Goal: Task Accomplishment & Management: Complete application form

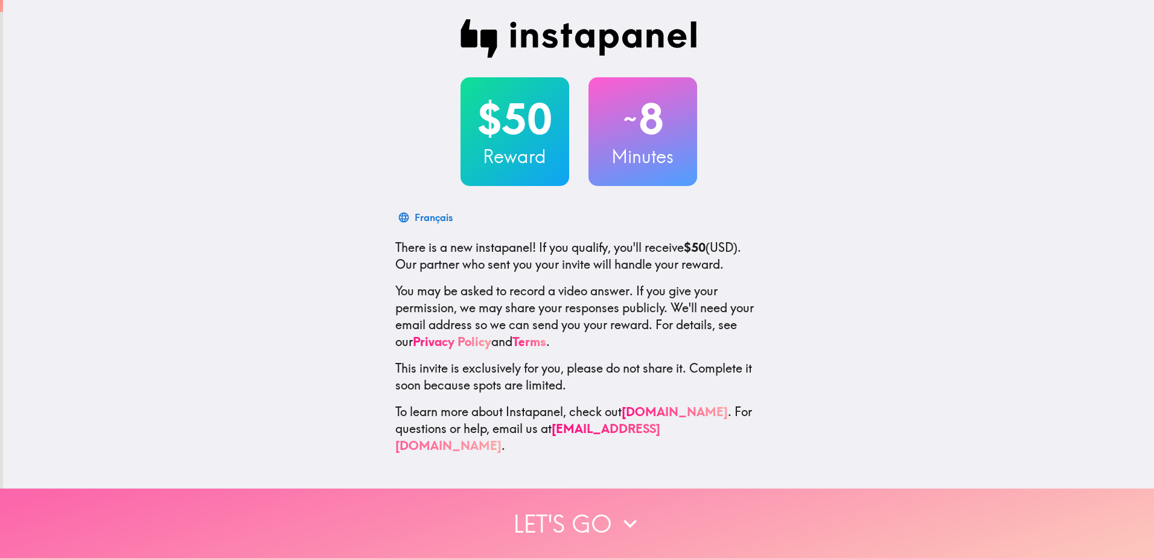
click at [579, 512] on button "Let's go" at bounding box center [577, 522] width 1154 height 69
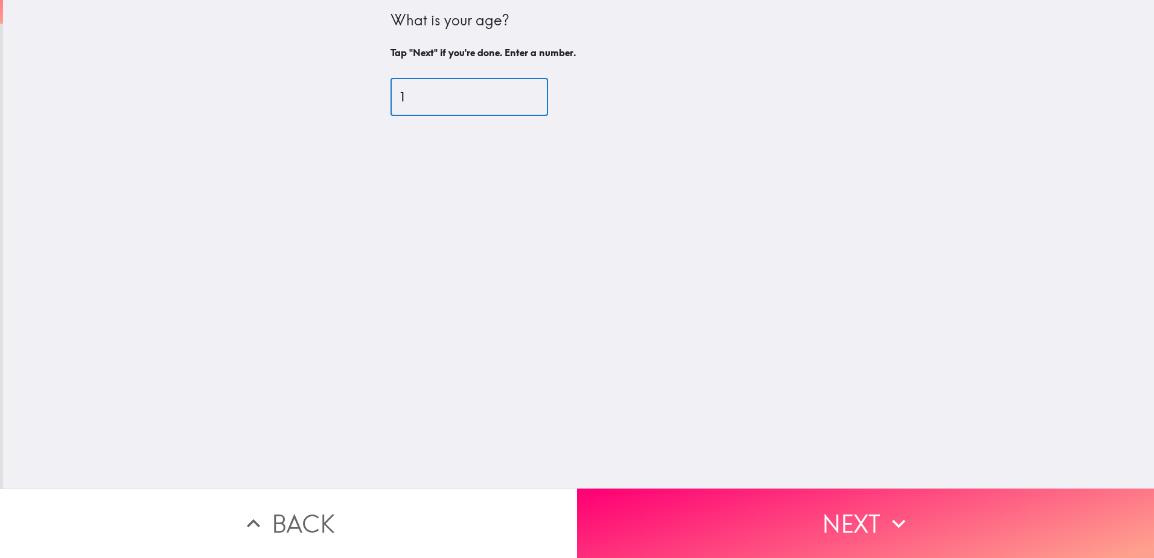
click at [515, 94] on input "1" at bounding box center [469, 96] width 158 height 37
click at [515, 94] on input "2" at bounding box center [469, 96] width 158 height 37
click at [515, 94] on input "3" at bounding box center [469, 96] width 158 height 37
click at [515, 94] on input "4" at bounding box center [469, 96] width 158 height 37
click at [515, 94] on input "5" at bounding box center [469, 96] width 158 height 37
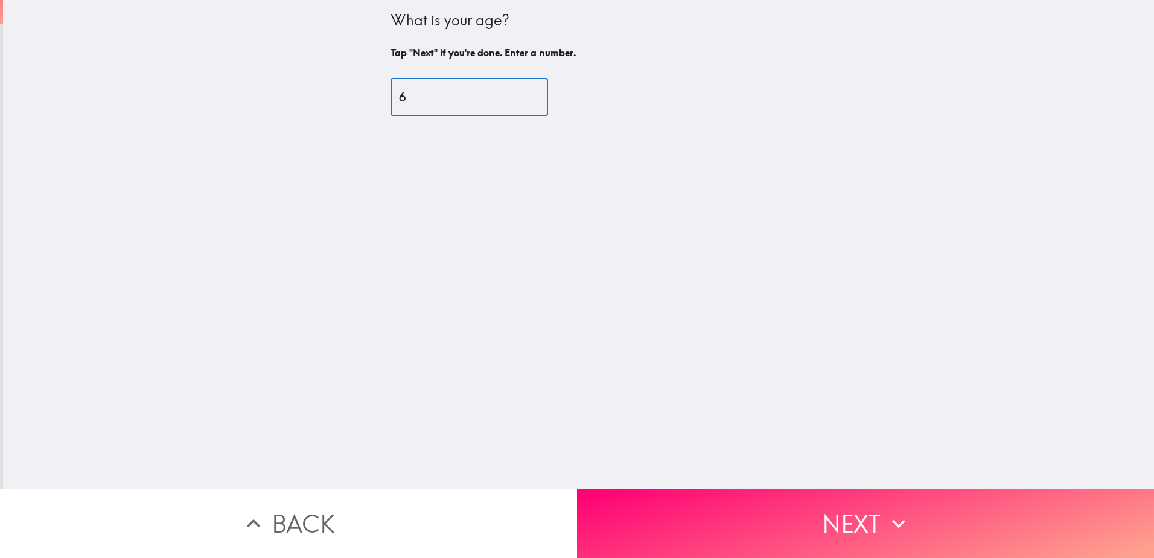
click at [515, 94] on input "6" at bounding box center [469, 96] width 158 height 37
click at [515, 94] on input "7" at bounding box center [469, 96] width 158 height 37
click at [515, 94] on input "8" at bounding box center [469, 96] width 158 height 37
click at [515, 94] on input "9" at bounding box center [469, 96] width 158 height 37
click at [515, 94] on input "10" at bounding box center [469, 96] width 158 height 37
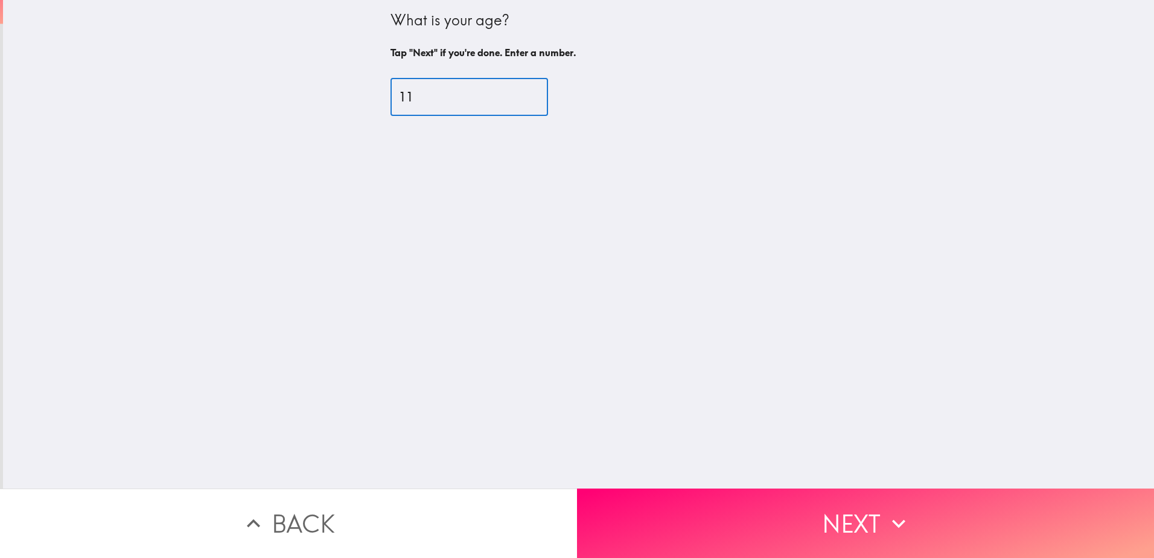
click at [515, 94] on input "11" at bounding box center [469, 96] width 158 height 37
click at [515, 94] on input "12" at bounding box center [469, 96] width 158 height 37
click at [515, 94] on input "13" at bounding box center [469, 96] width 158 height 37
click at [515, 94] on input "14" at bounding box center [469, 96] width 158 height 37
click at [515, 94] on input "15" at bounding box center [469, 96] width 158 height 37
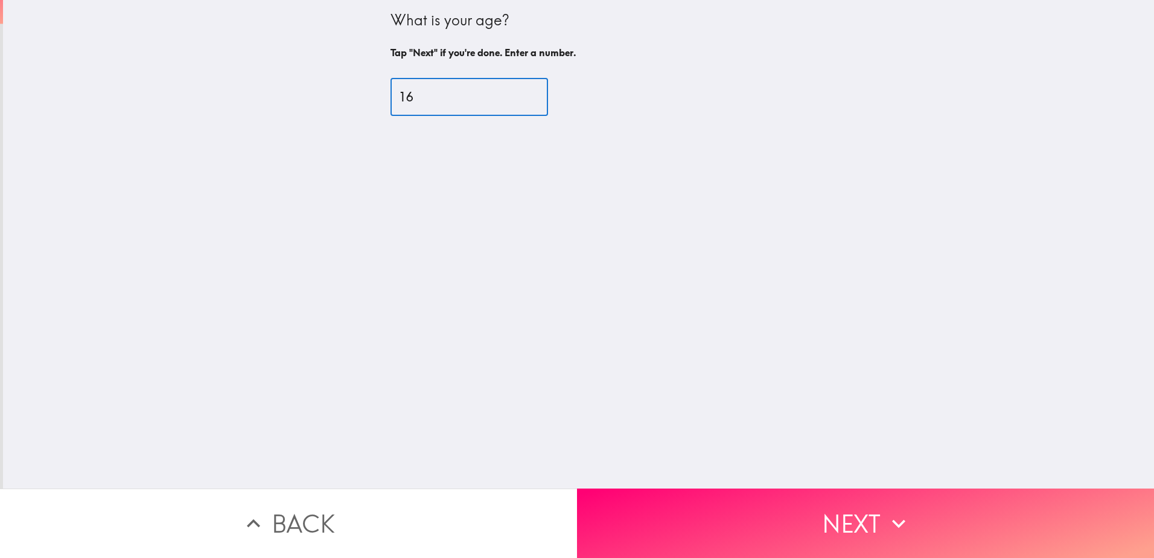
click at [515, 94] on input "16" at bounding box center [469, 96] width 158 height 37
click at [515, 94] on input "17" at bounding box center [469, 96] width 158 height 37
click at [515, 94] on input "52" at bounding box center [469, 96] width 158 height 37
type input "51"
click at [515, 104] on input "51" at bounding box center [469, 96] width 158 height 37
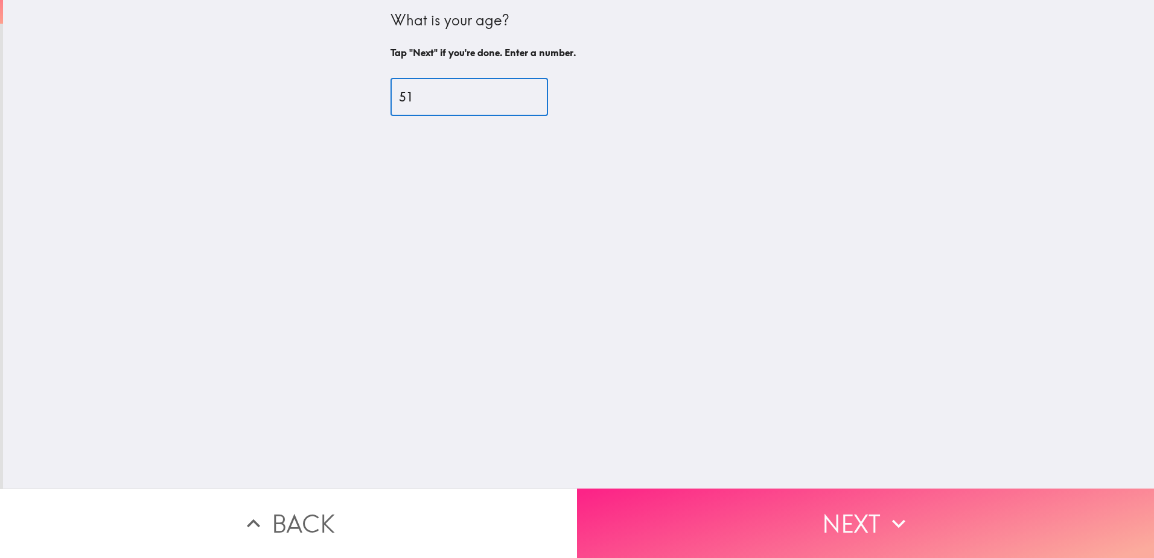
click at [738, 527] on button "Next" at bounding box center [865, 522] width 577 height 69
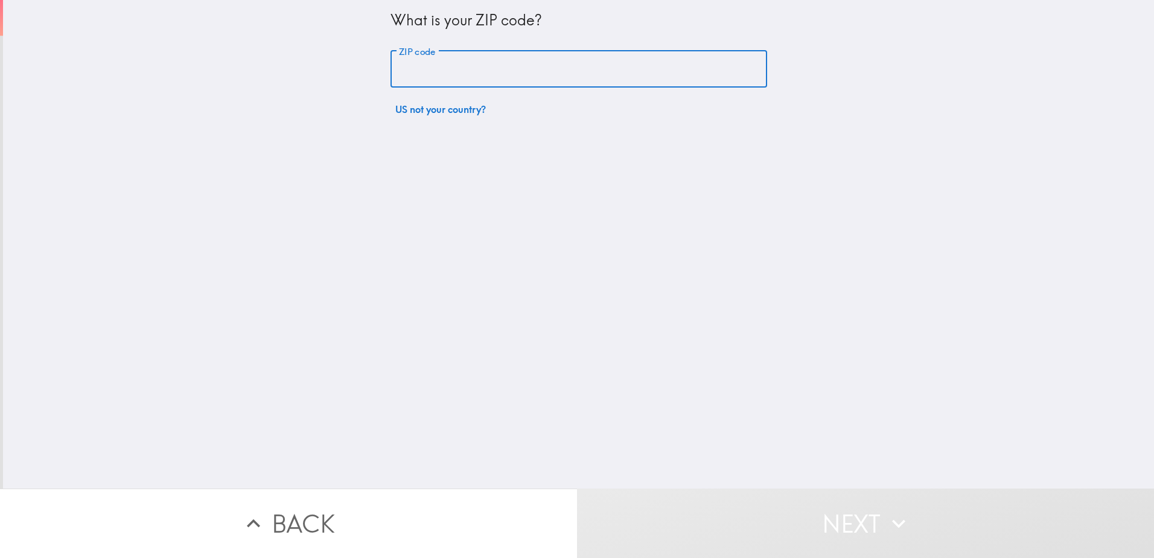
click at [494, 74] on input "ZIP code" at bounding box center [578, 69] width 377 height 37
type input "34957"
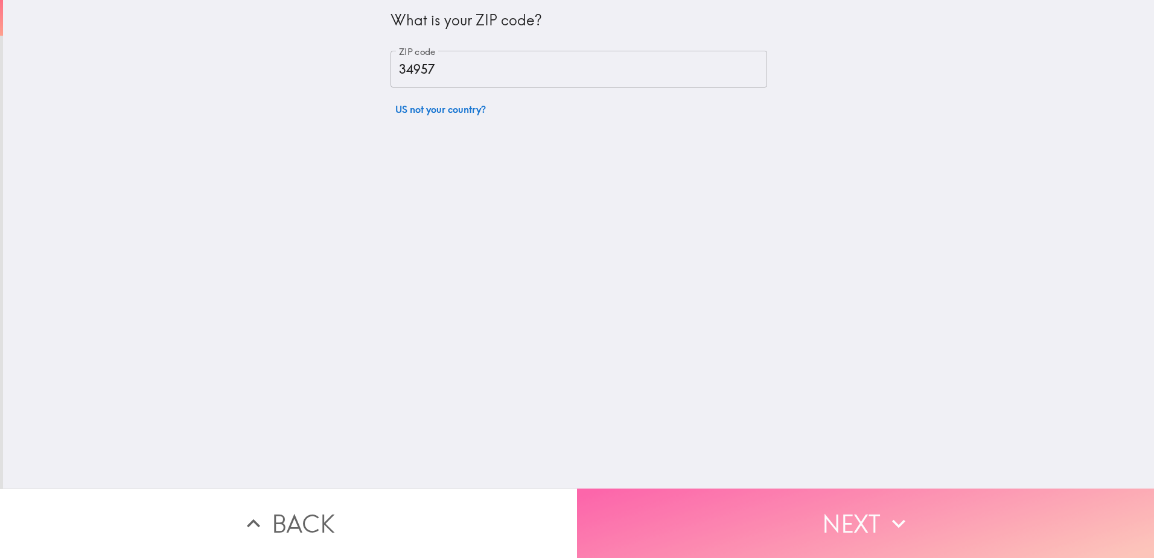
click at [872, 521] on button "Next" at bounding box center [865, 522] width 577 height 69
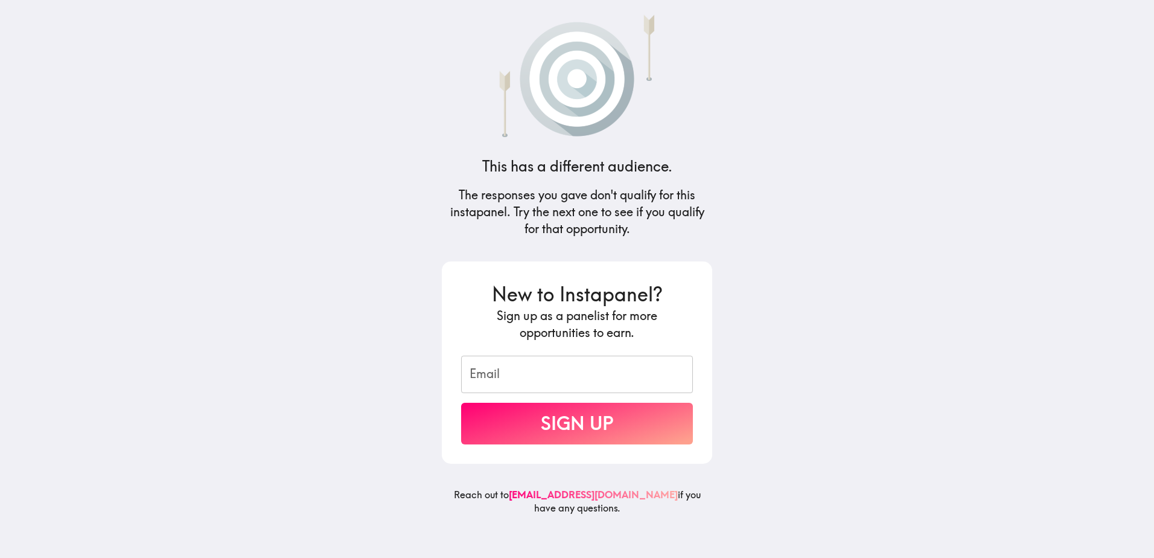
click at [548, 371] on input "Email" at bounding box center [577, 373] width 232 height 37
type input "Twinga1@live.spcollege.edu"
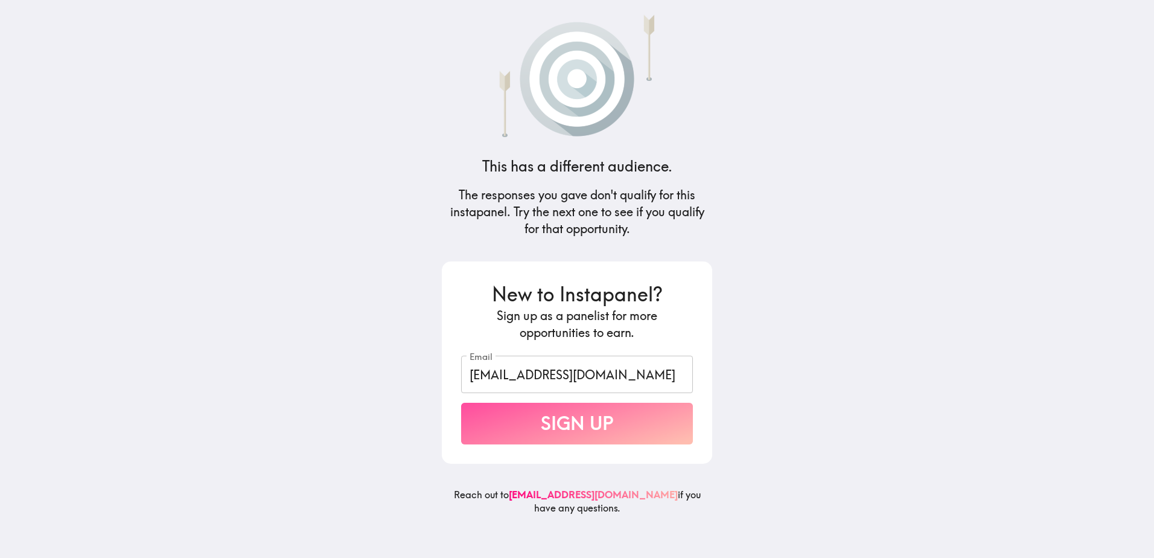
click at [577, 418] on button "Sign Up" at bounding box center [577, 424] width 232 height 42
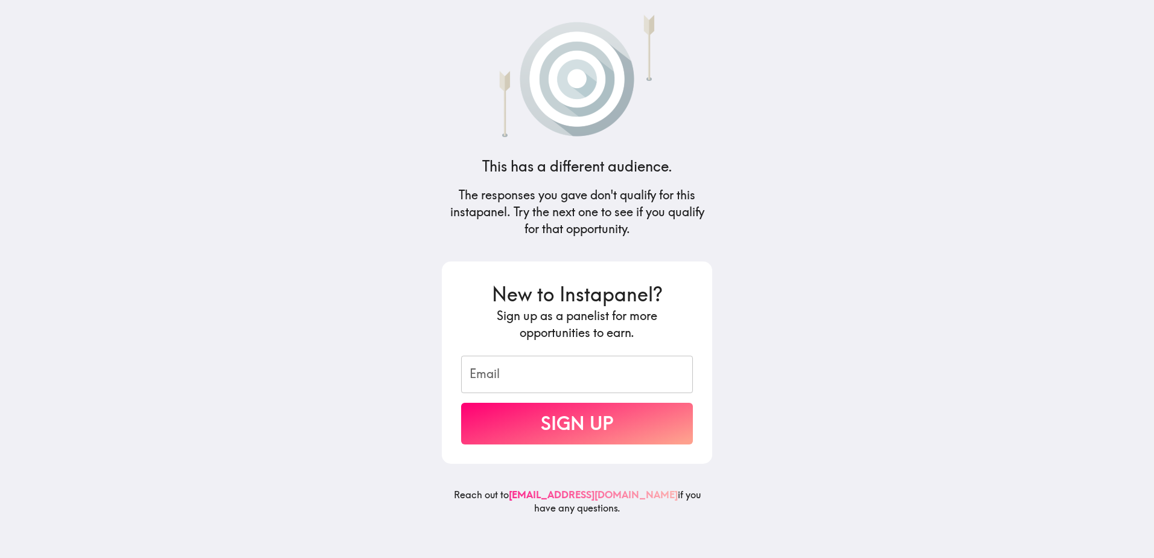
click at [598, 489] on link "[EMAIL_ADDRESS][DOMAIN_NAME]" at bounding box center [593, 494] width 169 height 12
